Goal: Navigation & Orientation: Find specific page/section

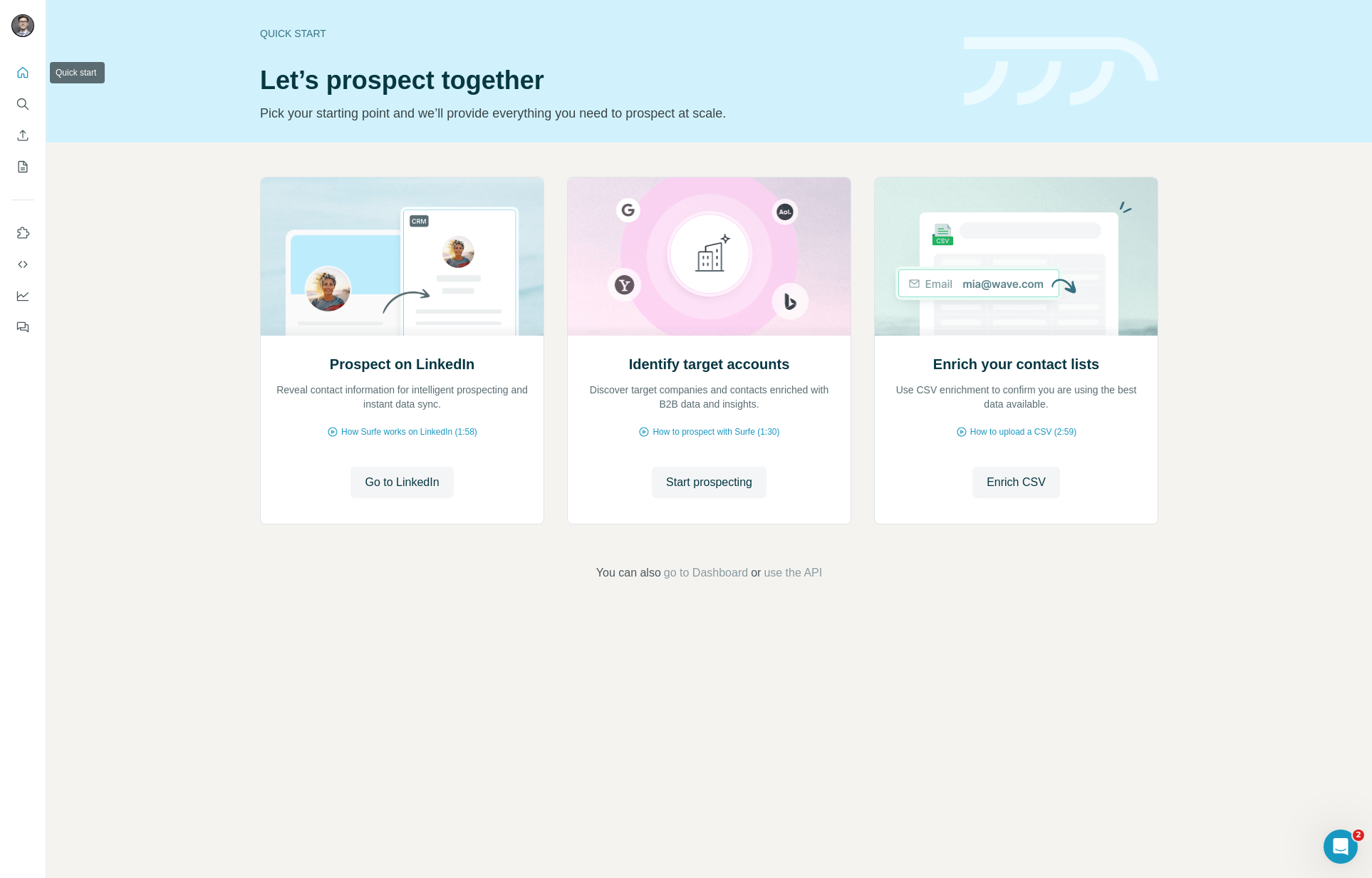
click at [25, 74] on icon "Quick start" at bounding box center [22, 73] width 14 height 14
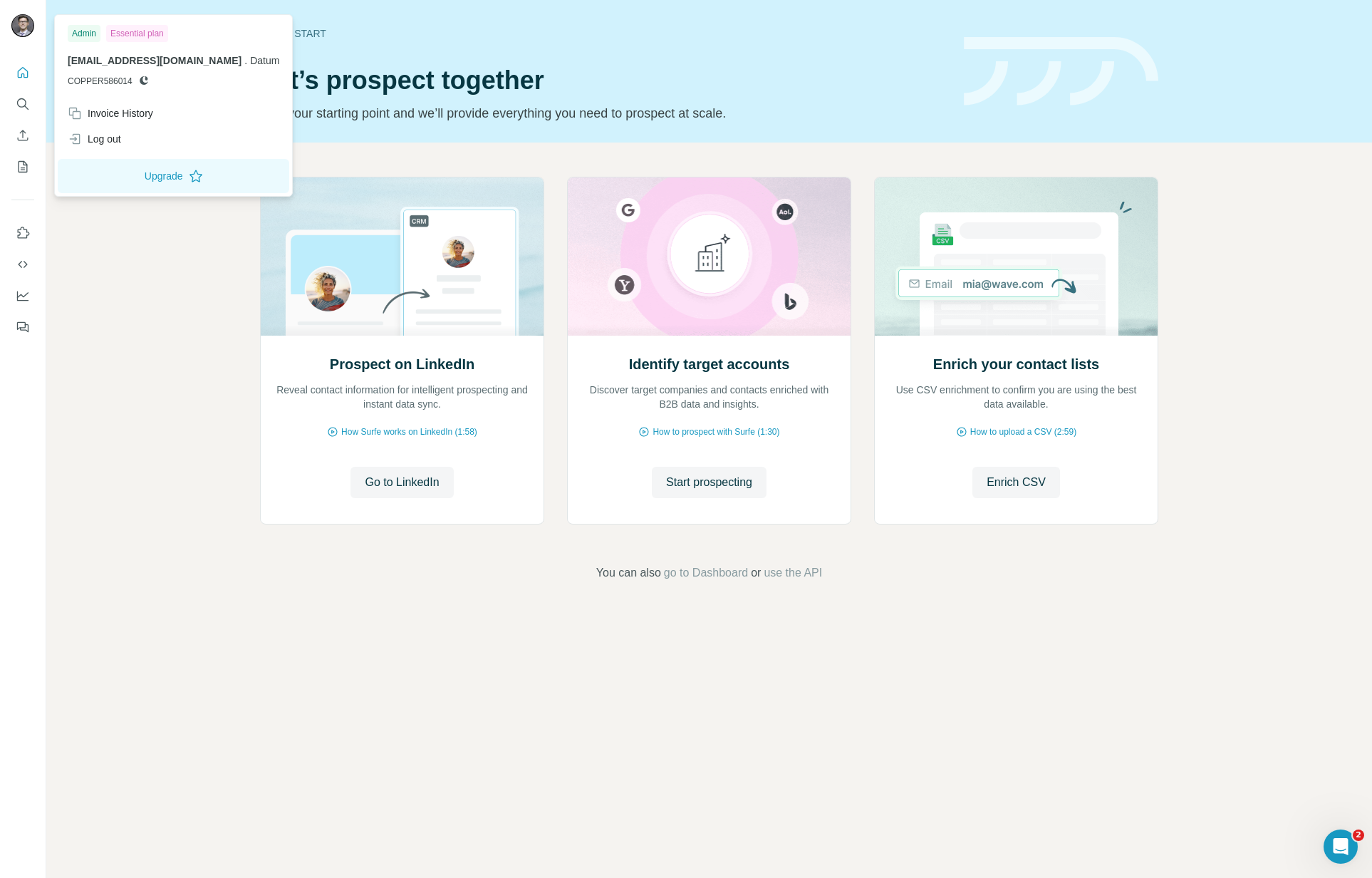
click at [26, 31] on img at bounding box center [22, 25] width 22 height 22
click at [23, 162] on icon "My lists" at bounding box center [25, 165] width 7 height 9
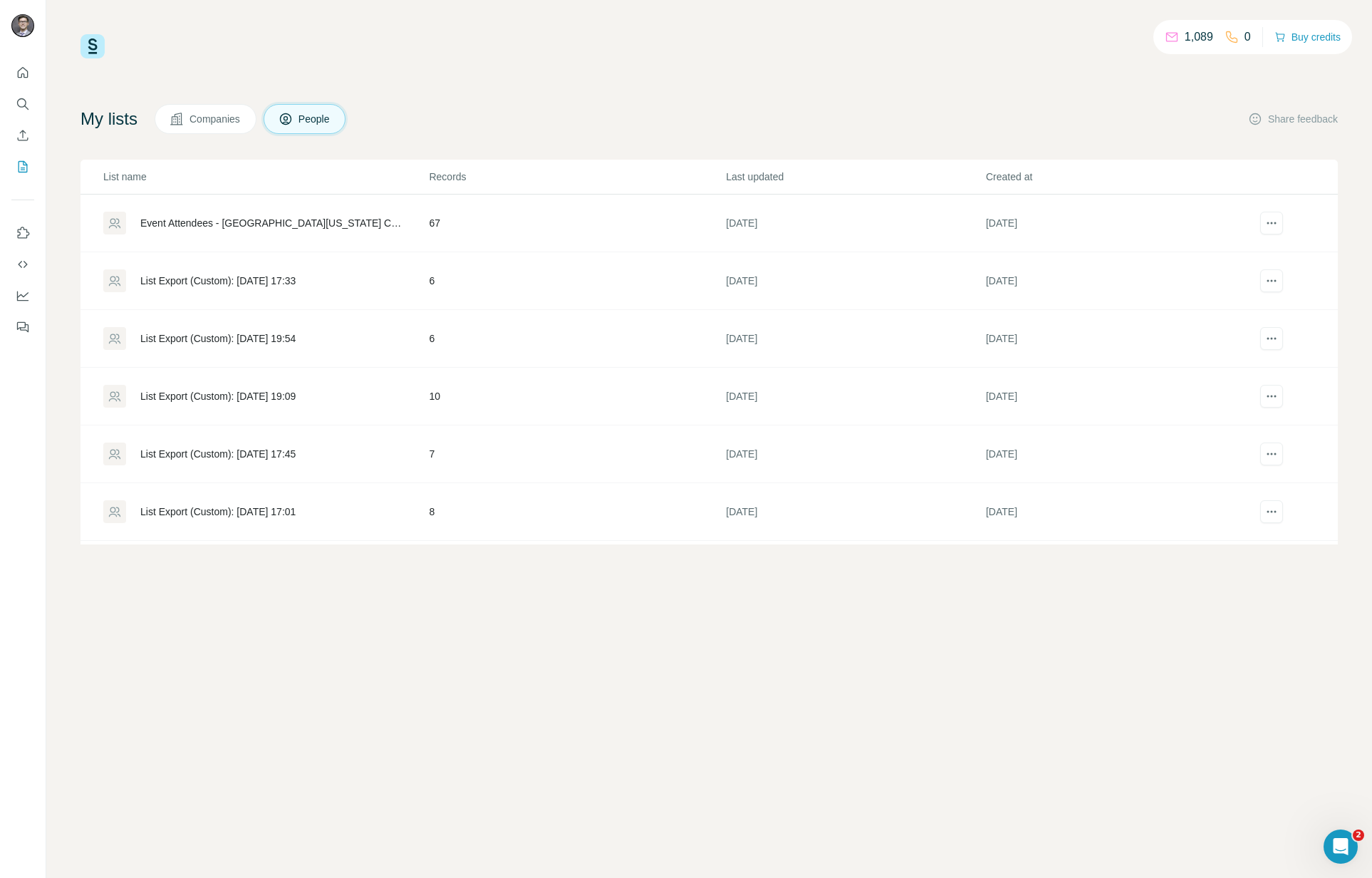
click at [536, 72] on div "1,089 0 Buy credits My lists Companies People Share feedback List name Records …" at bounding box center [710, 290] width 1257 height 510
click at [757, 19] on div "1,089 0 Buy credits My lists Companies People Share feedback List name Records …" at bounding box center [710, 439] width 1326 height 878
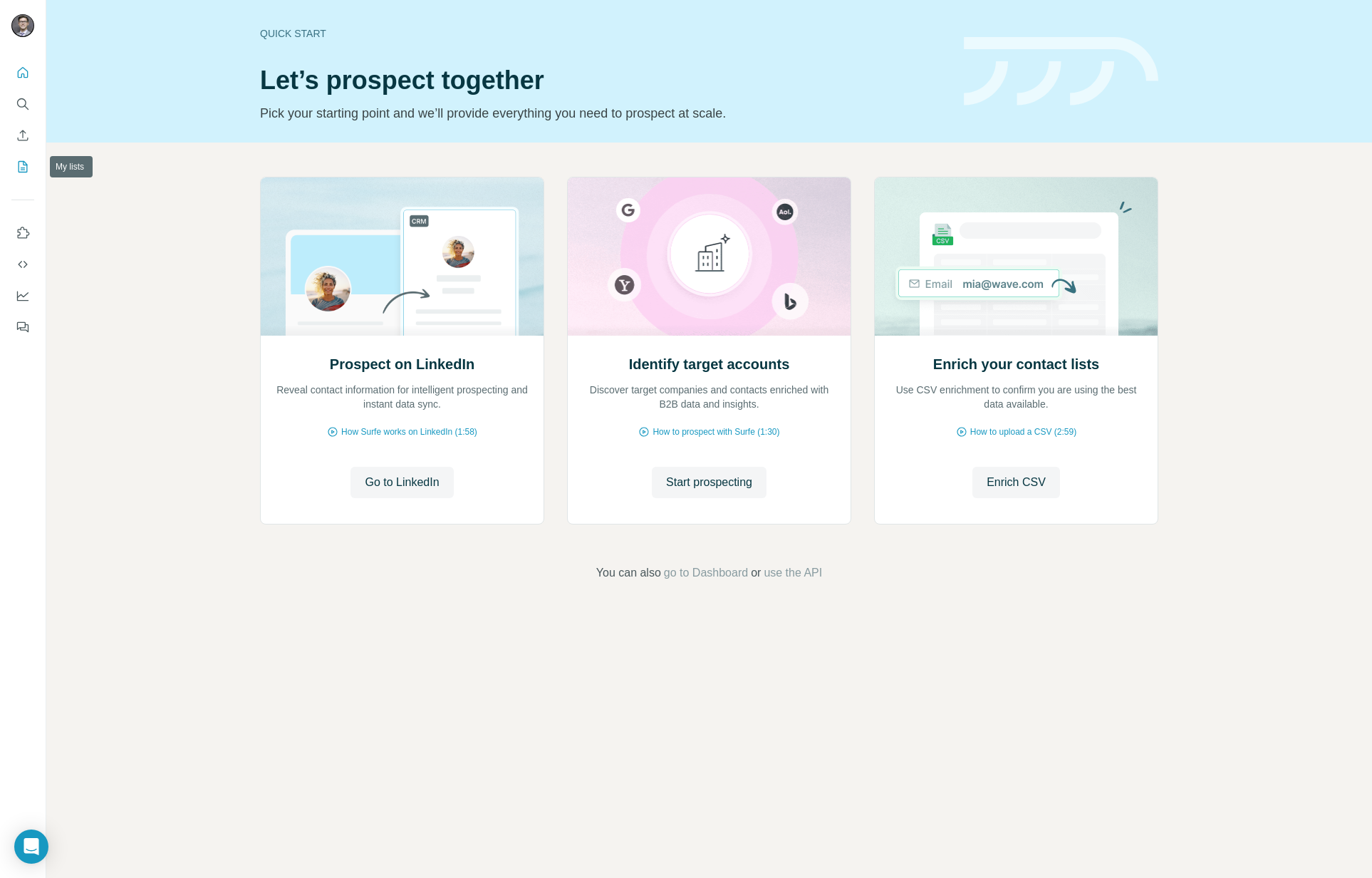
click at [23, 165] on icon "My lists" at bounding box center [25, 165] width 7 height 9
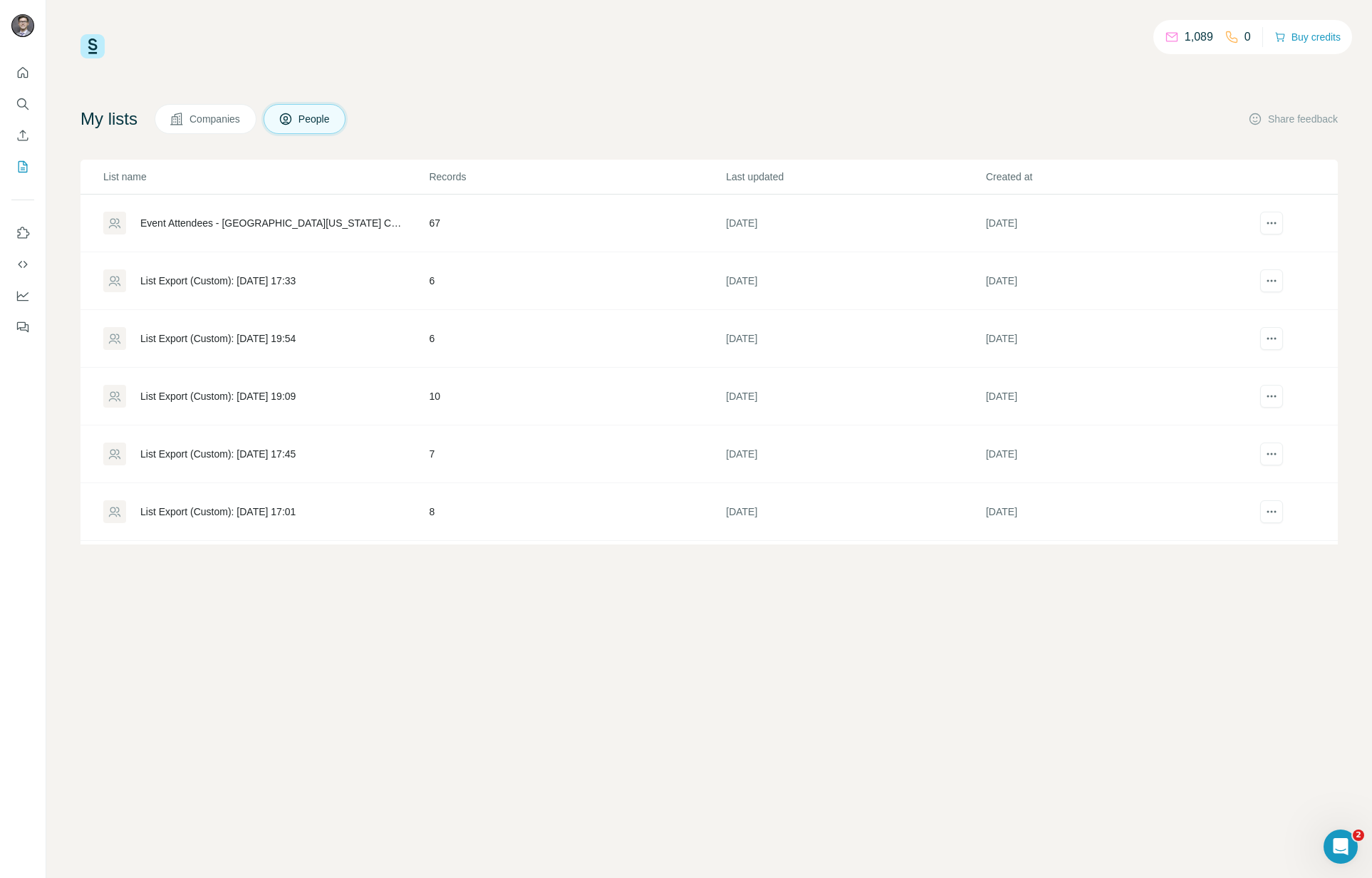
click at [282, 227] on div "Event Attendees - [GEOGRAPHIC_DATA][US_STATE] CRE State of the Market - Event A…" at bounding box center [272, 222] width 264 height 14
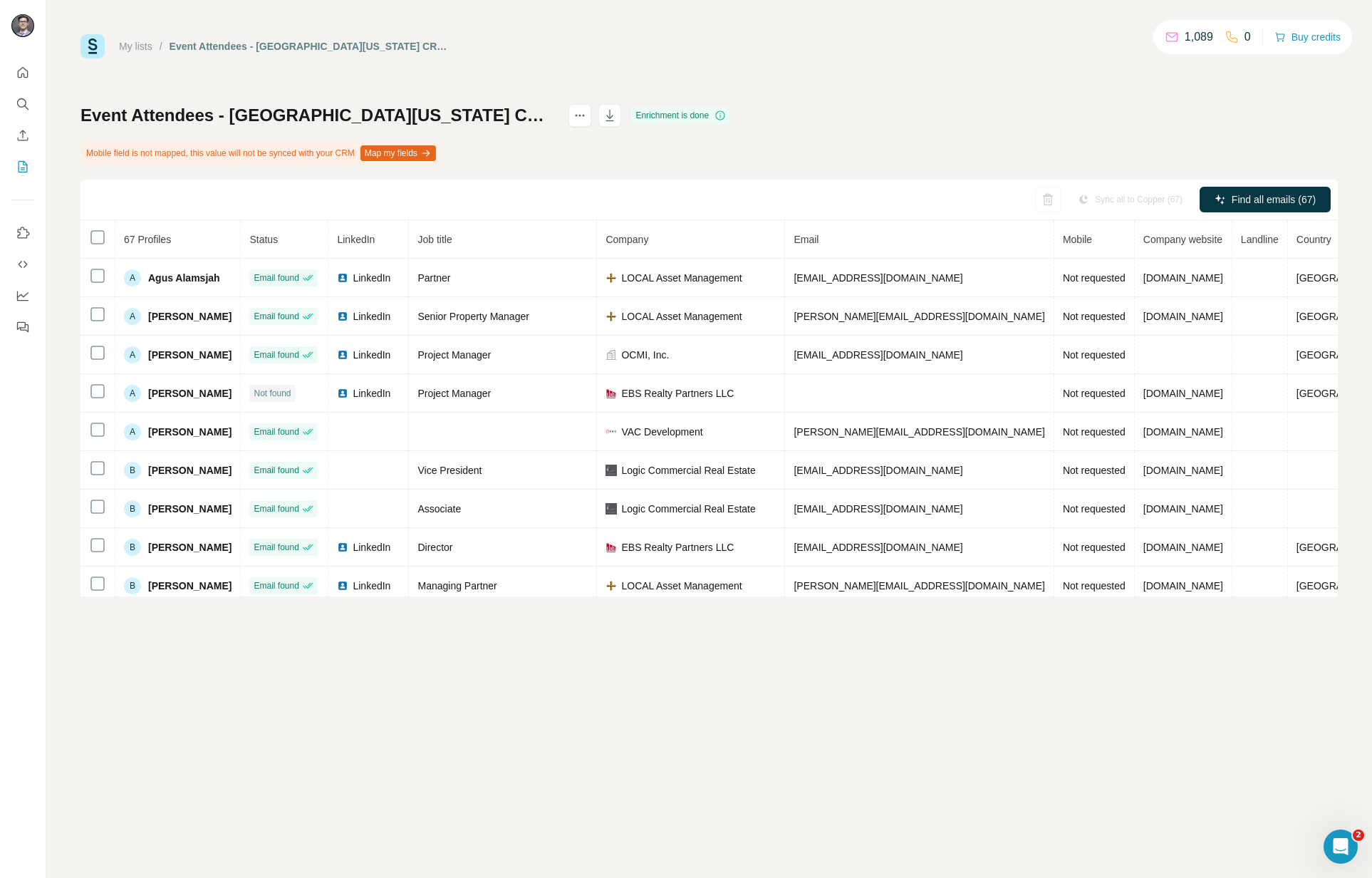
click at [997, 64] on div "My lists / Event Attendees - Southern Nevada & Las Vegas CRE State of the Marke…" at bounding box center [710, 315] width 1257 height 562
